Goal: Task Accomplishment & Management: Manage account settings

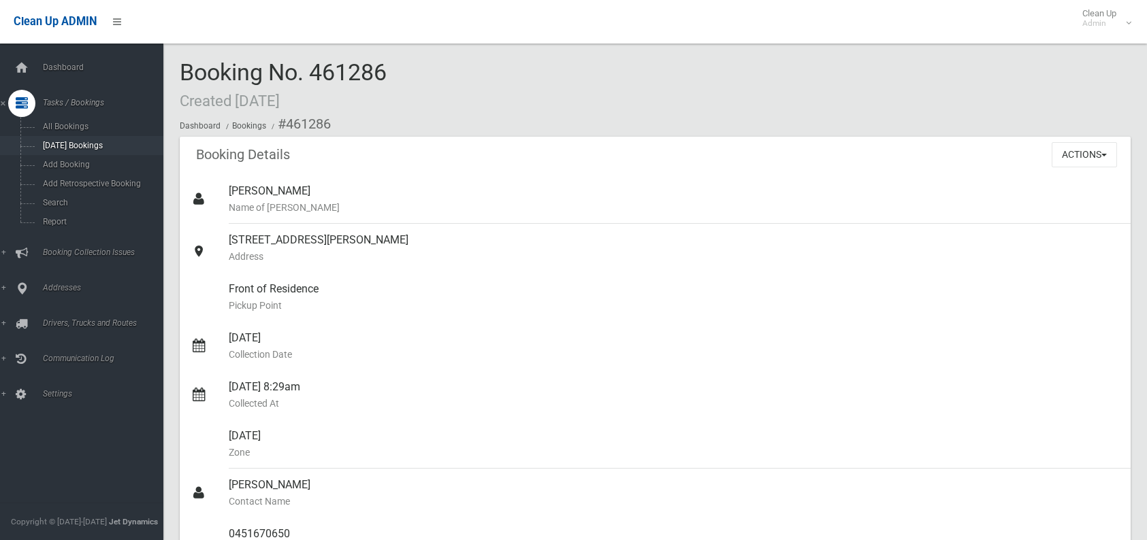
scroll to position [749, 0]
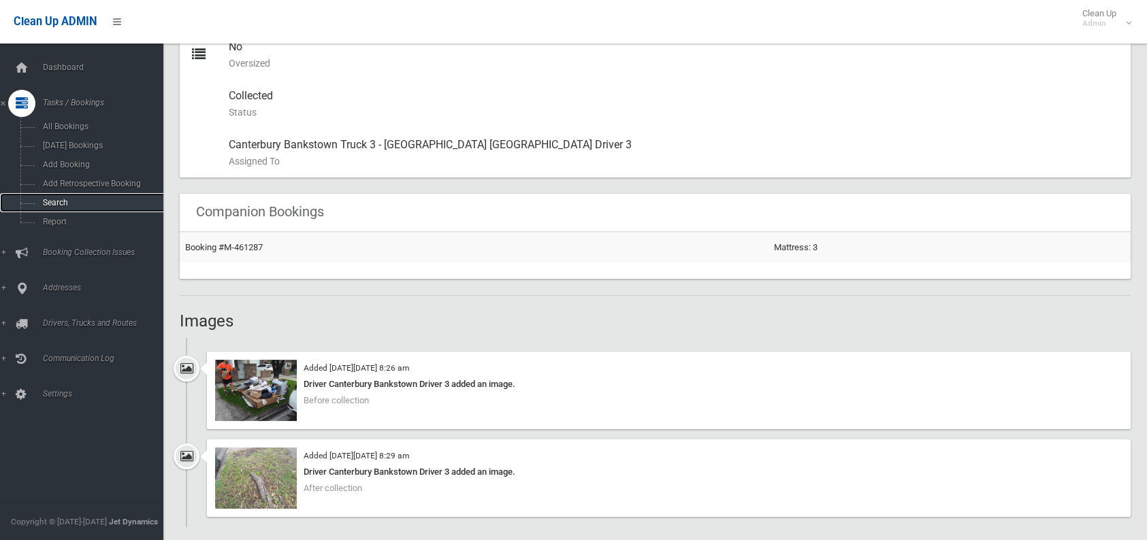
click at [58, 199] on link "Search" at bounding box center [87, 202] width 174 height 19
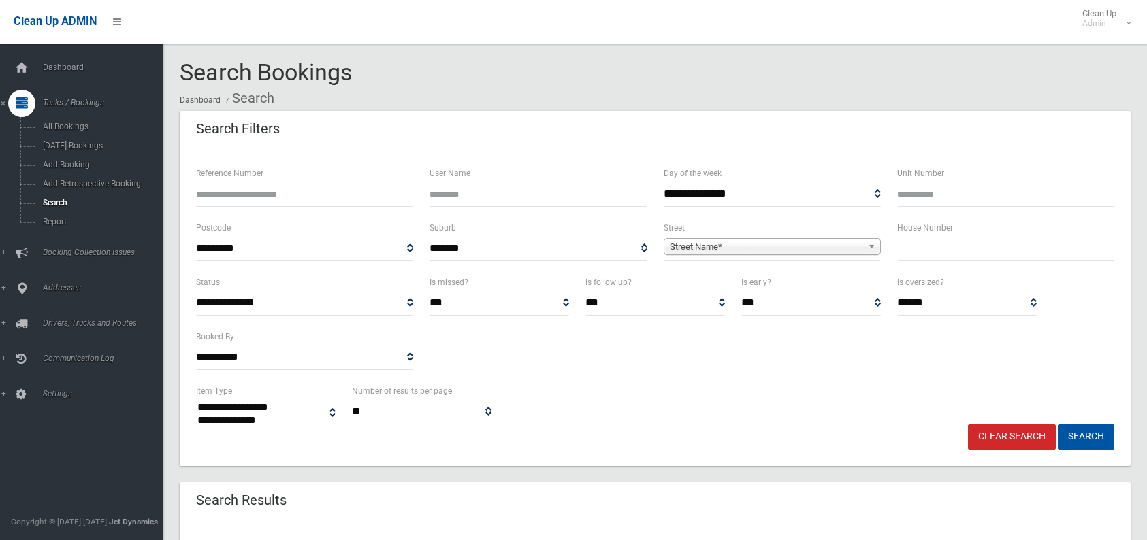
select select
type input "******"
click at [1058, 425] on button "Search" at bounding box center [1086, 437] width 56 height 25
select select
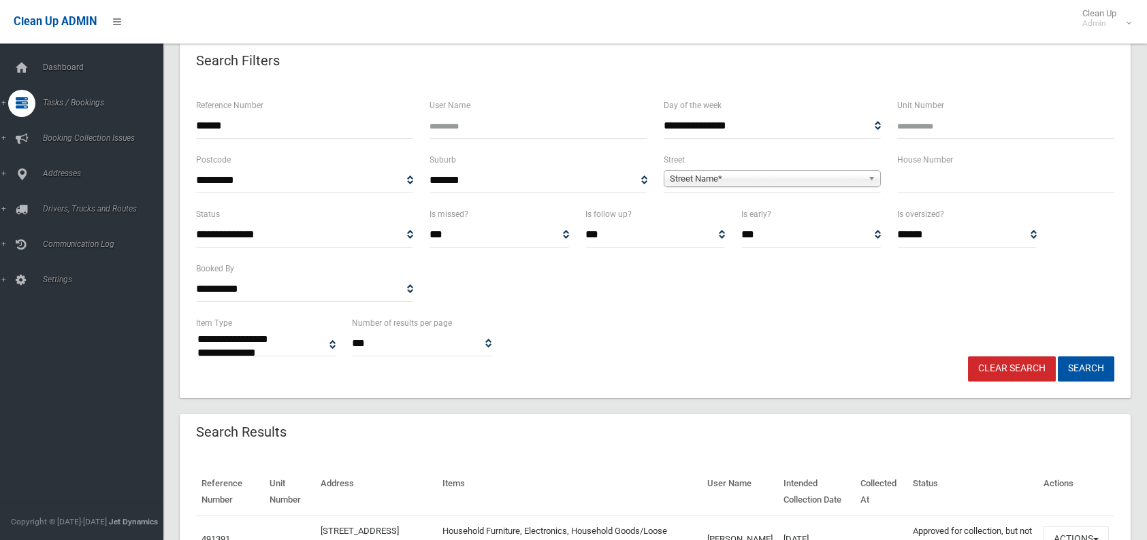
click at [818, 294] on div "**********" at bounding box center [655, 260] width 934 height 109
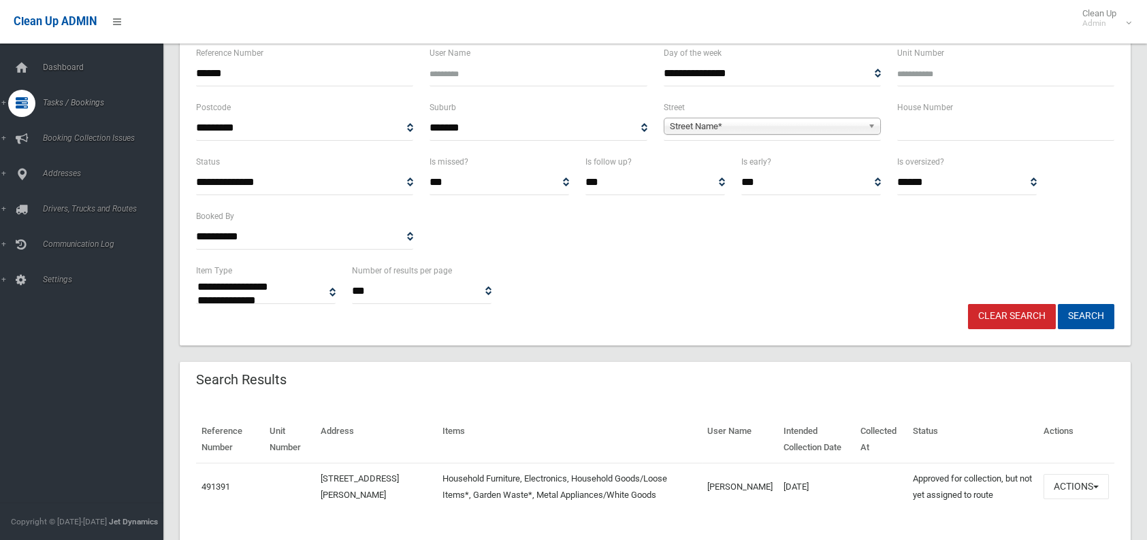
scroll to position [136, 0]
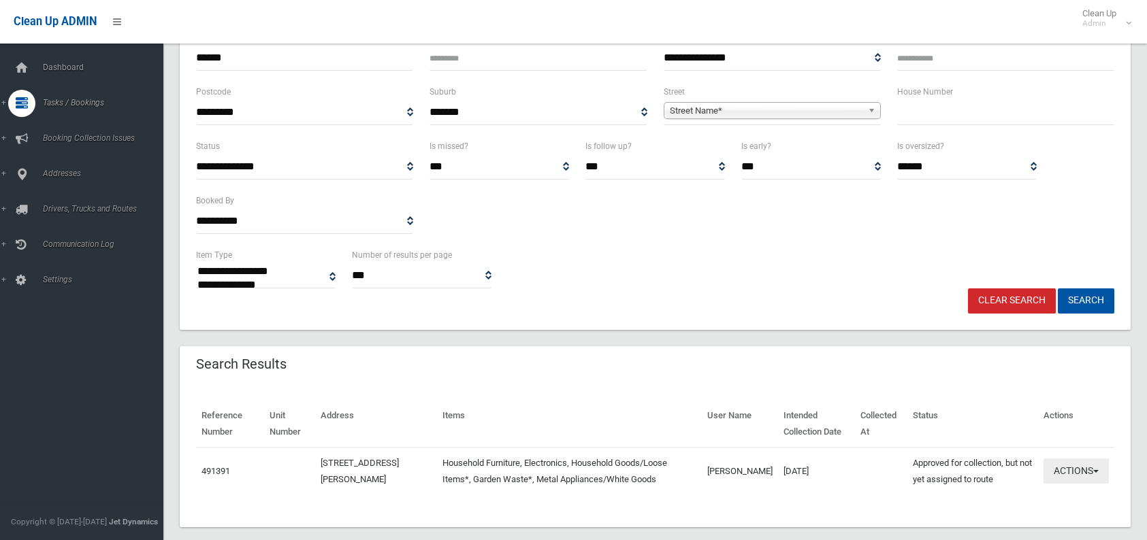
click at [1090, 476] on button "Actions" at bounding box center [1075, 471] width 65 height 25
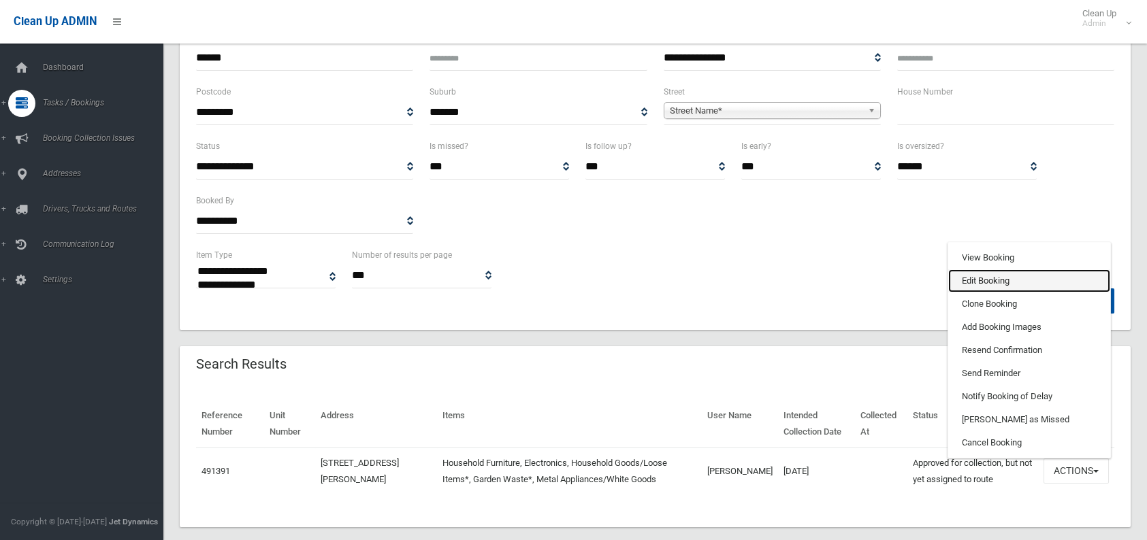
click at [983, 289] on link "Edit Booking" at bounding box center [1029, 281] width 162 height 23
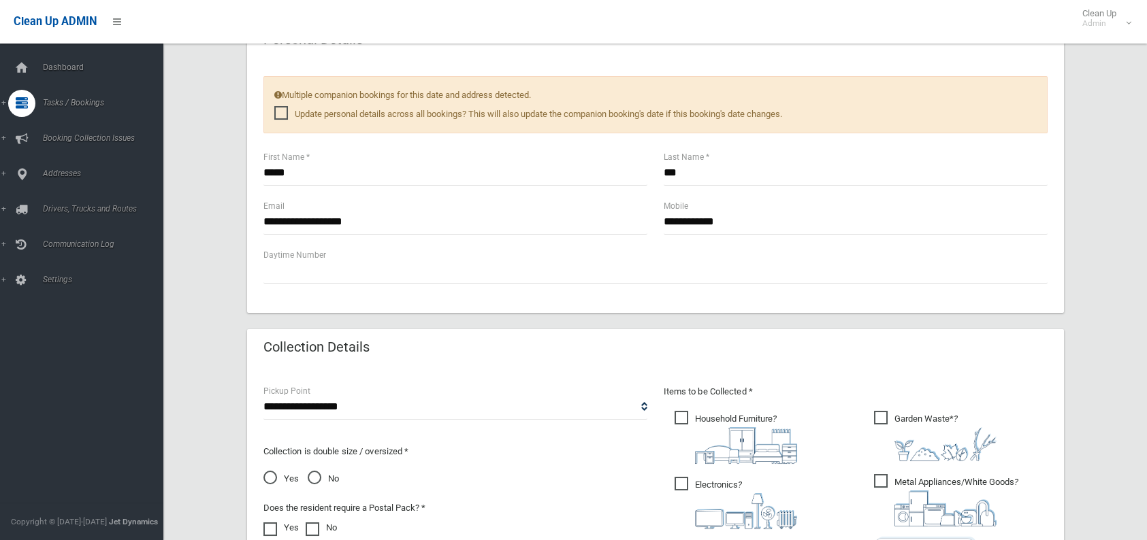
scroll to position [681, 0]
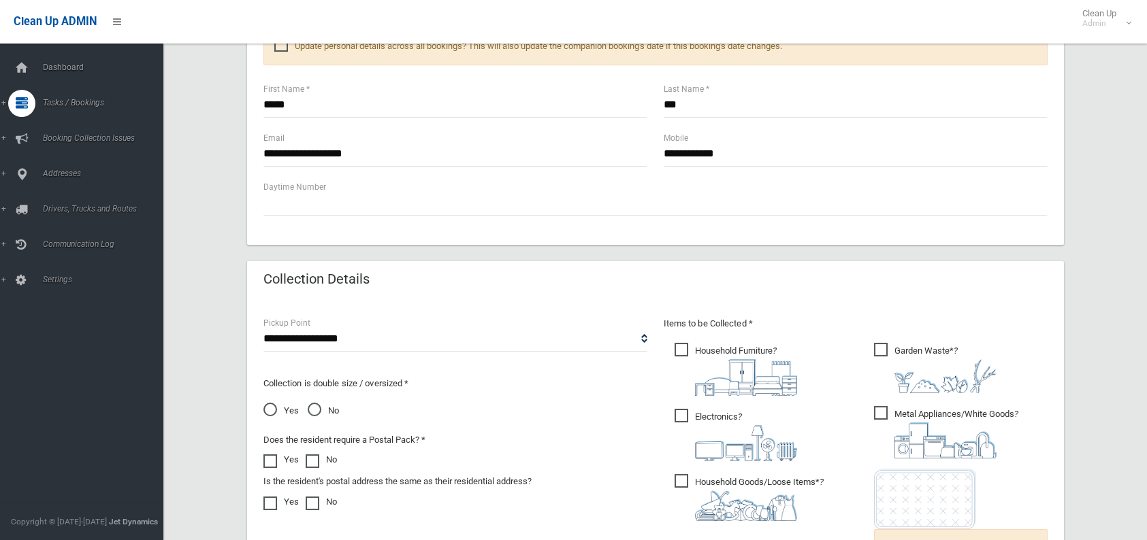
click at [309, 416] on span "No" at bounding box center [323, 411] width 31 height 16
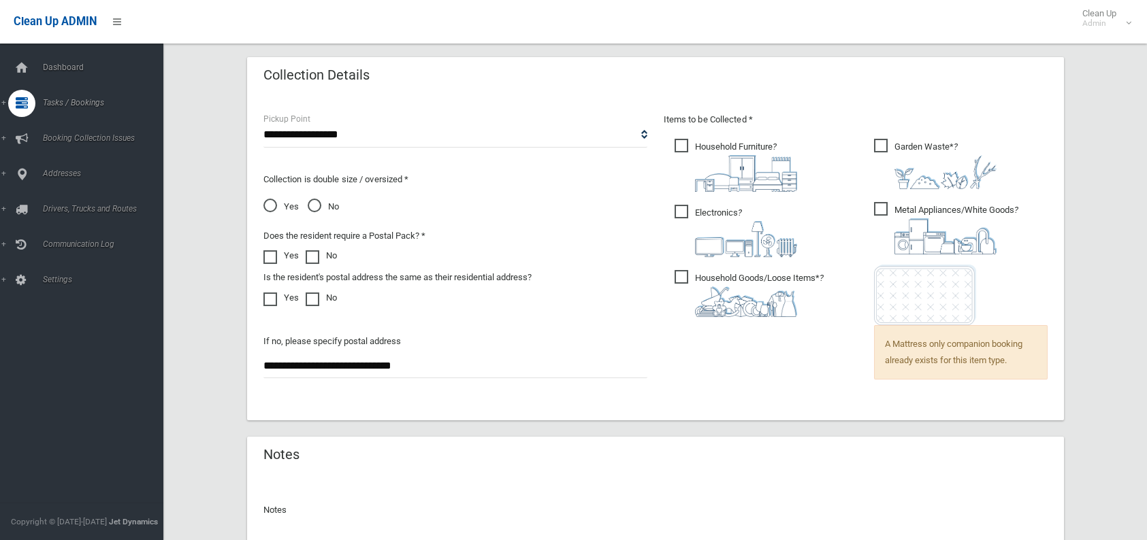
scroll to position [953, 0]
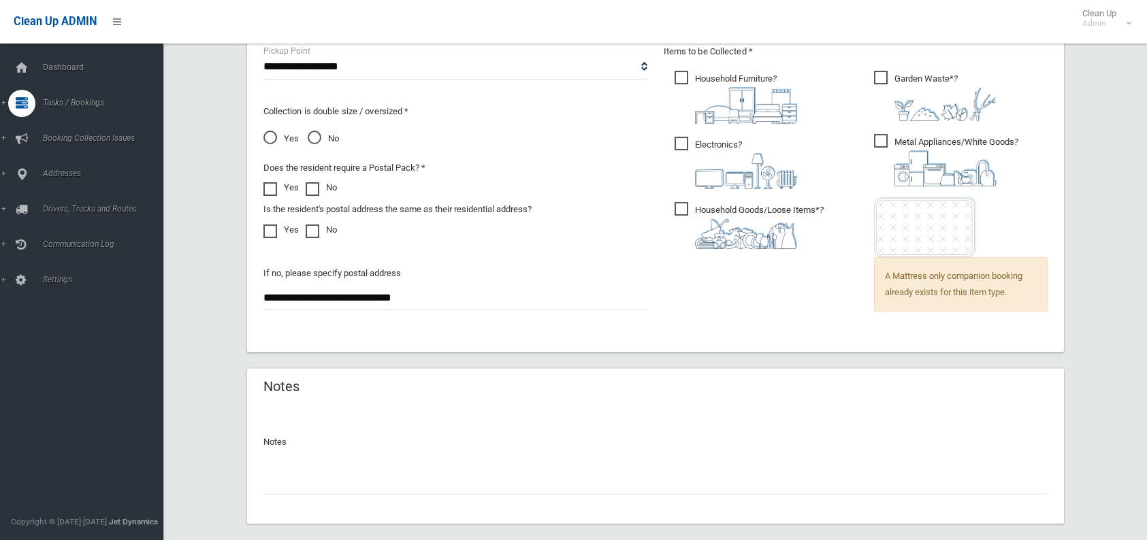
click at [331, 480] on input "text" at bounding box center [655, 482] width 784 height 25
type input "*"
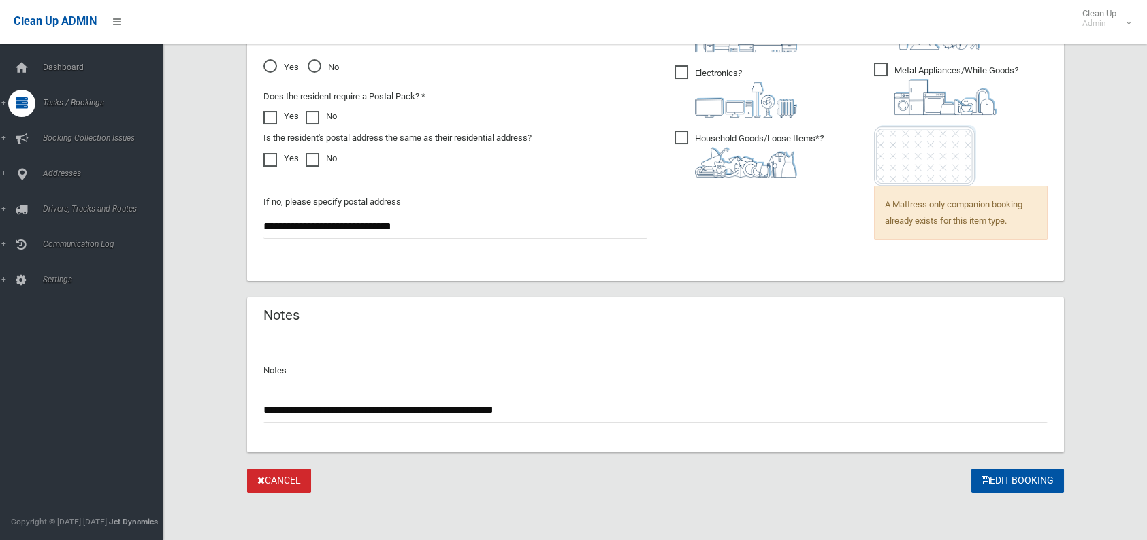
scroll to position [1025, 0]
type input "**********"
click at [978, 482] on button "Edit Booking" at bounding box center [1017, 480] width 93 height 25
